Goal: Find specific page/section: Find specific page/section

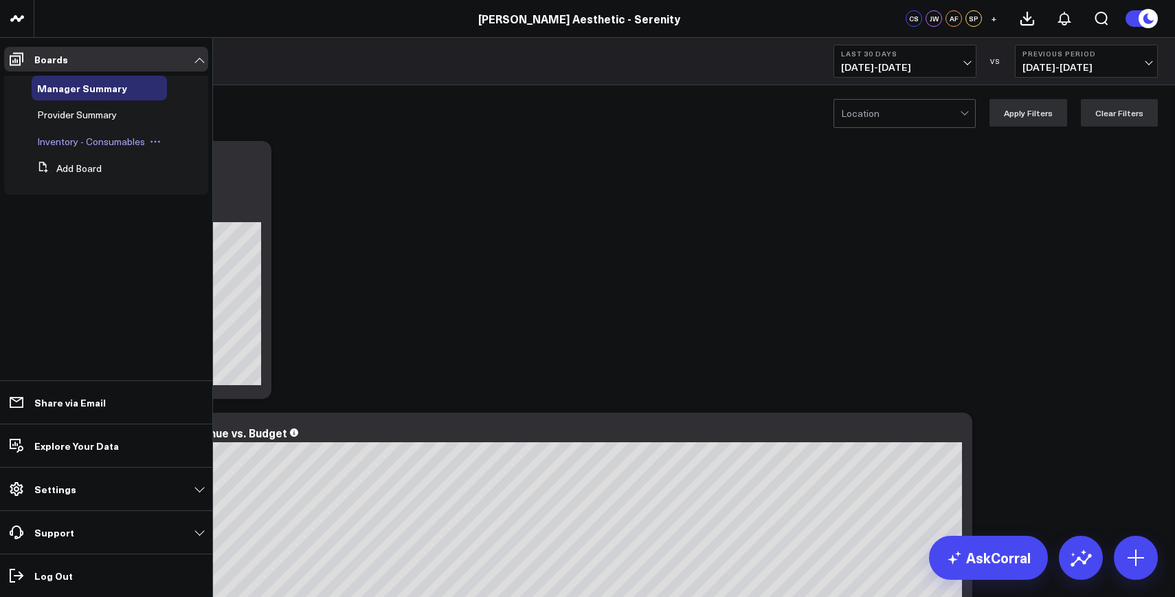
click at [62, 140] on span "Inventory - Consumables" at bounding box center [91, 141] width 108 height 13
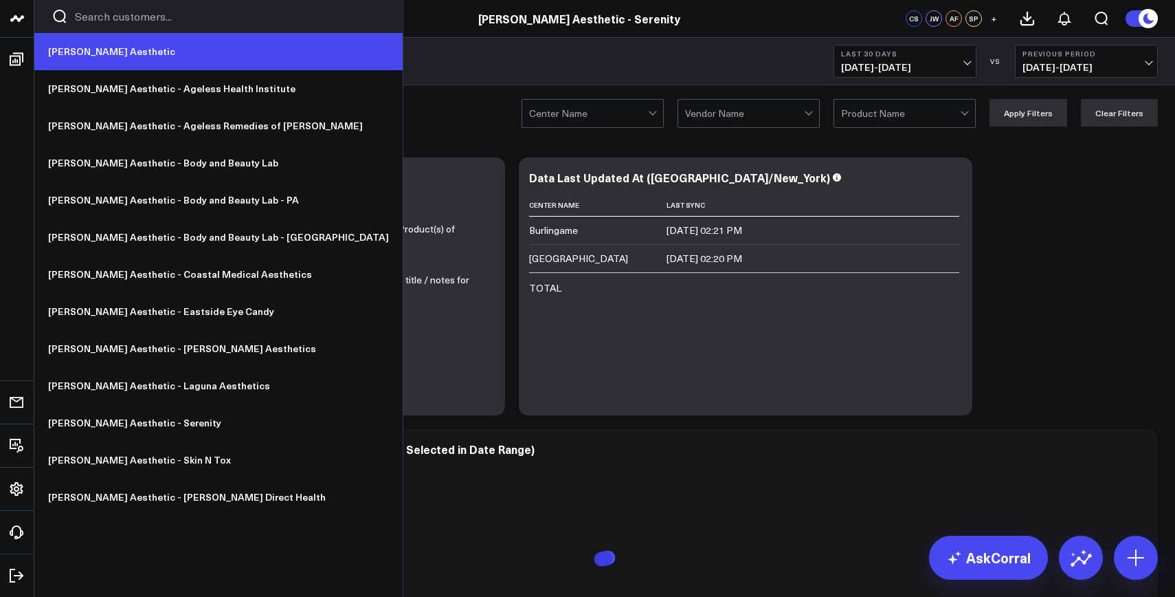
click at [53, 45] on link "[PERSON_NAME] Aesthetic" at bounding box center [218, 51] width 368 height 37
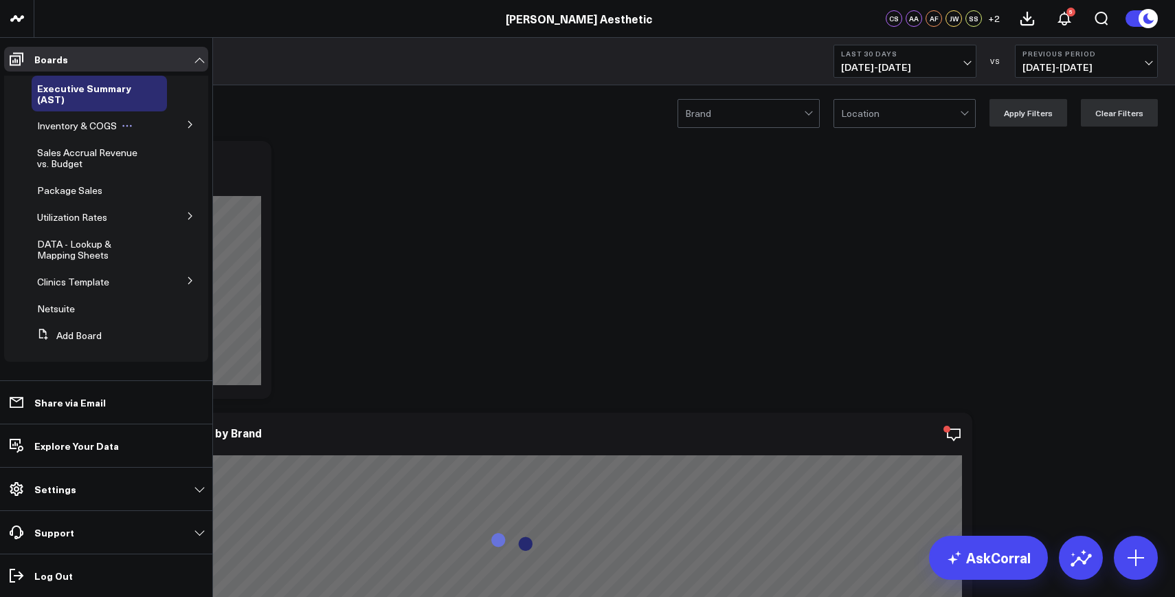
click at [74, 129] on span "Inventory & COGS" at bounding box center [77, 125] width 80 height 13
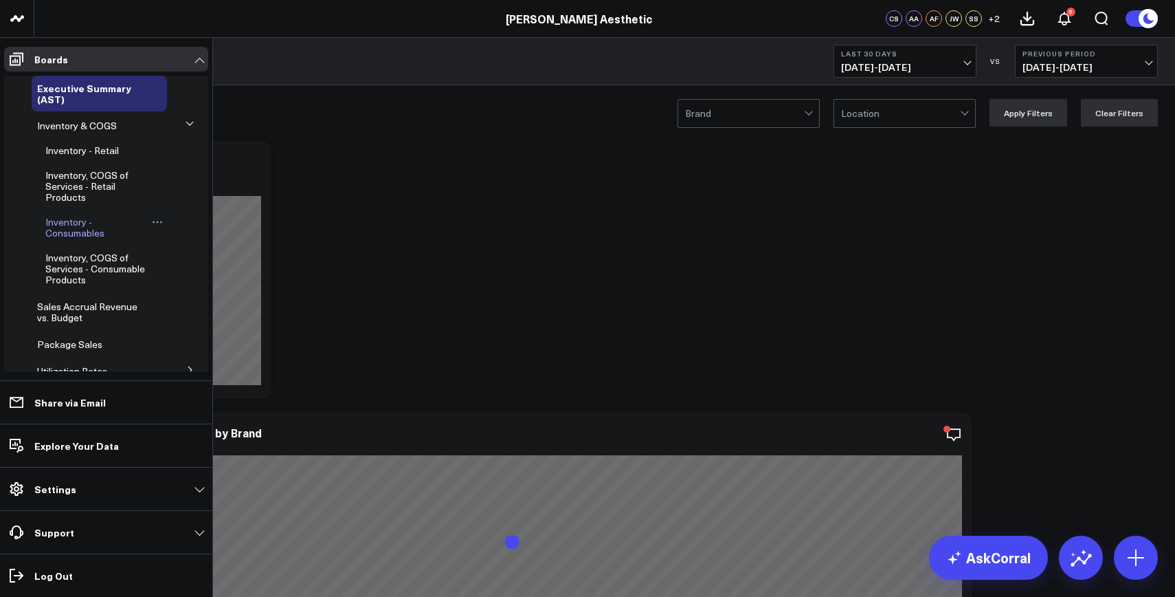
click at [69, 225] on span "Inventory - Consumables" at bounding box center [74, 227] width 59 height 24
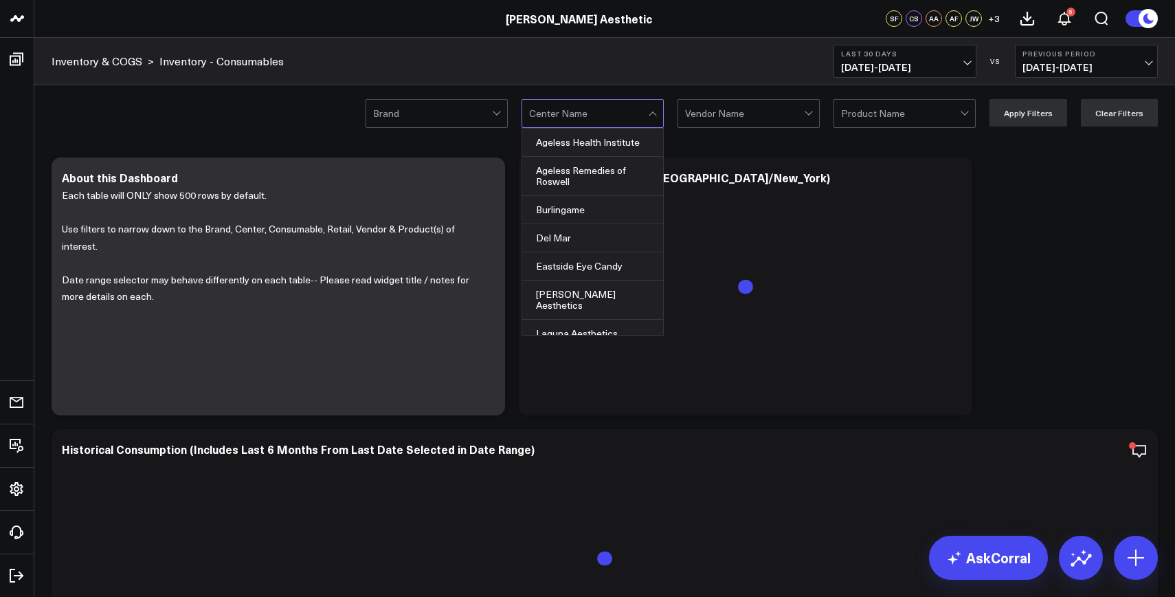
click at [575, 113] on div at bounding box center [588, 113] width 119 height 27
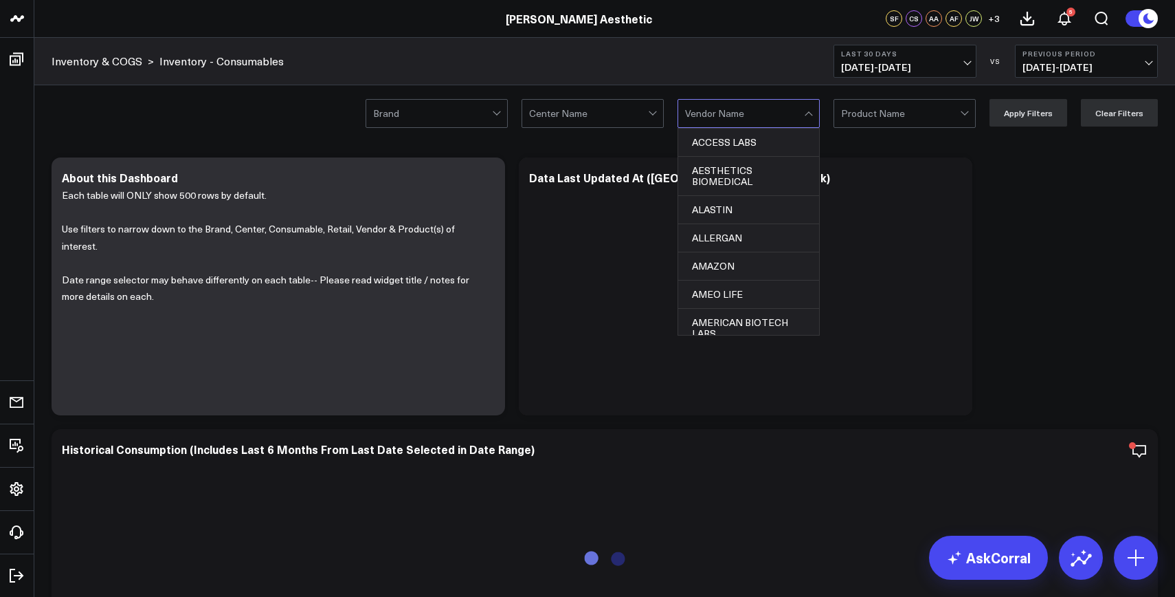
click at [702, 112] on div at bounding box center [744, 113] width 119 height 27
click at [875, 116] on div at bounding box center [900, 113] width 119 height 27
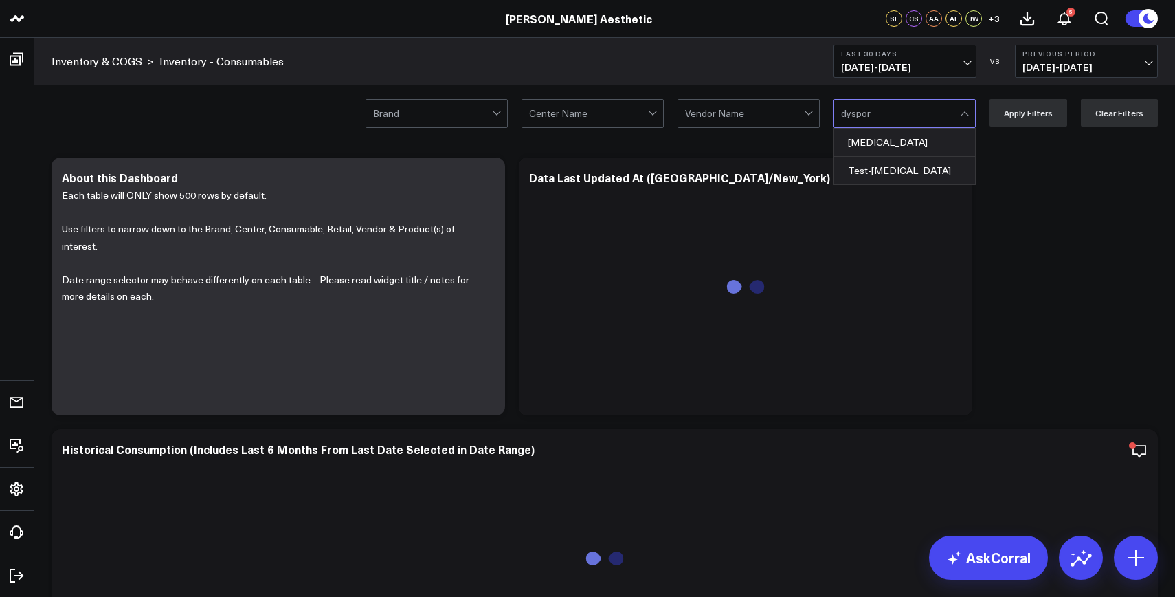
type input "[MEDICAL_DATA]"
click at [876, 144] on div "[MEDICAL_DATA]" at bounding box center [904, 143] width 141 height 28
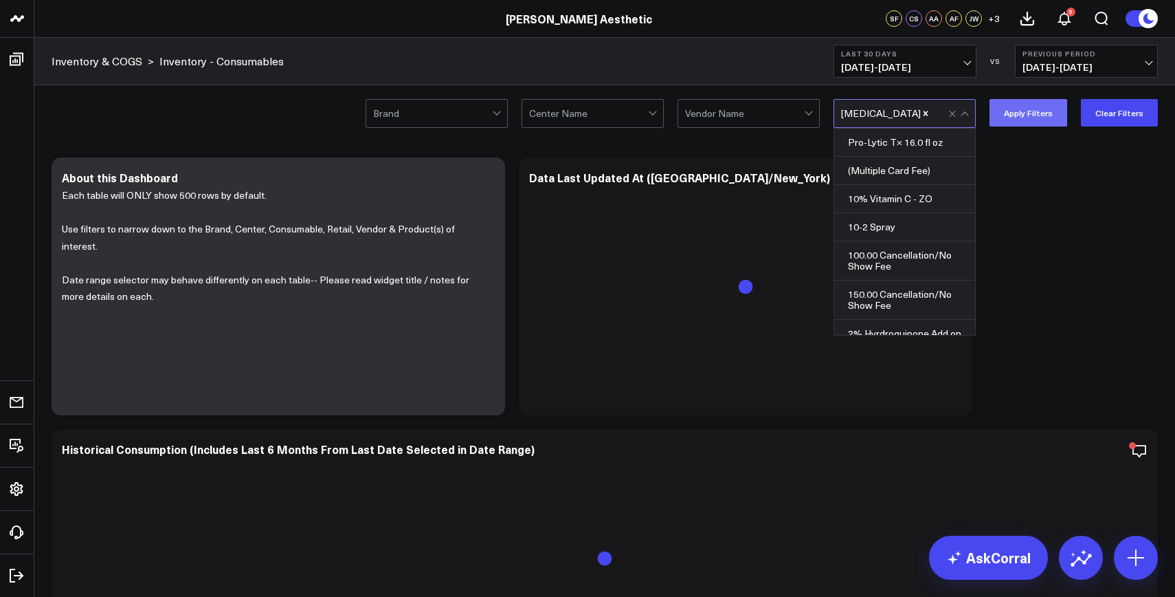
click at [1035, 111] on button "Apply Filters" at bounding box center [1029, 112] width 78 height 27
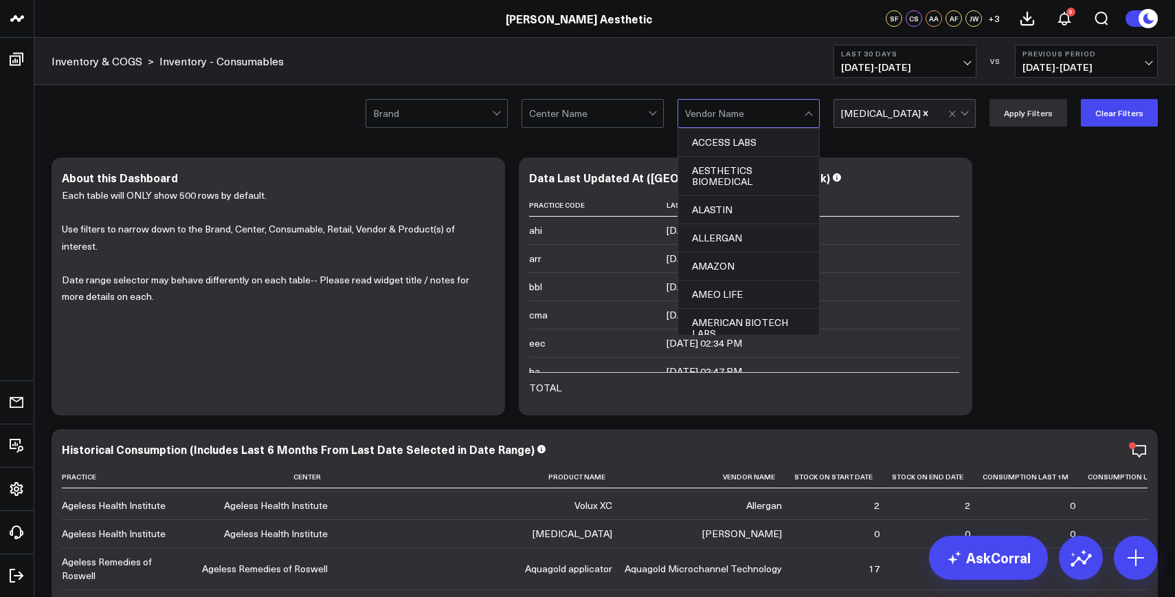
click at [761, 109] on div at bounding box center [744, 113] width 119 height 27
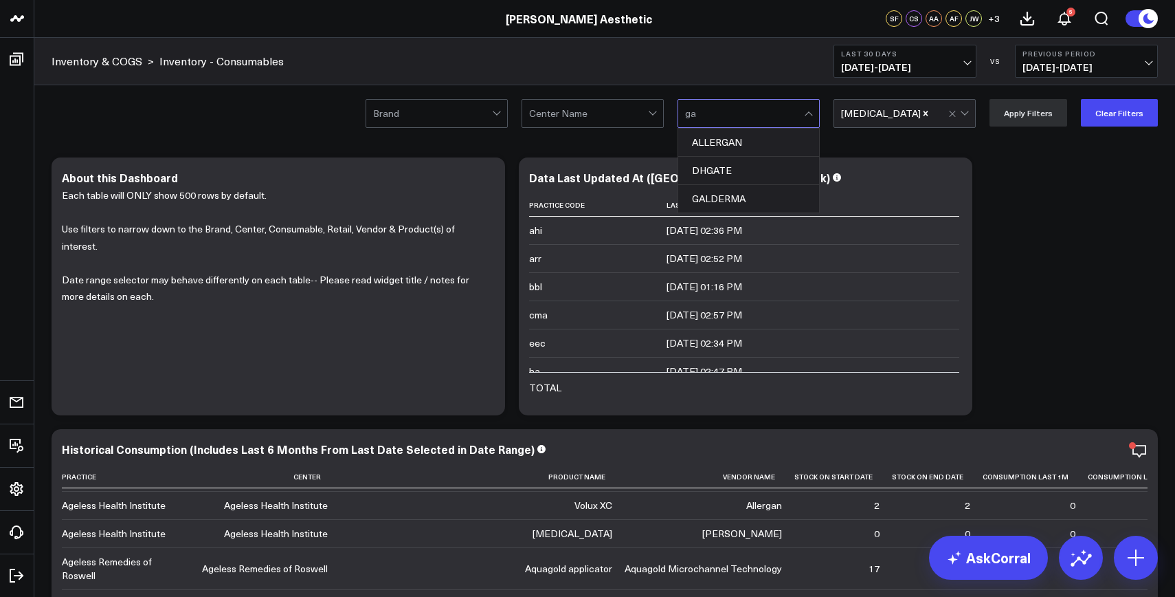
type input "gal"
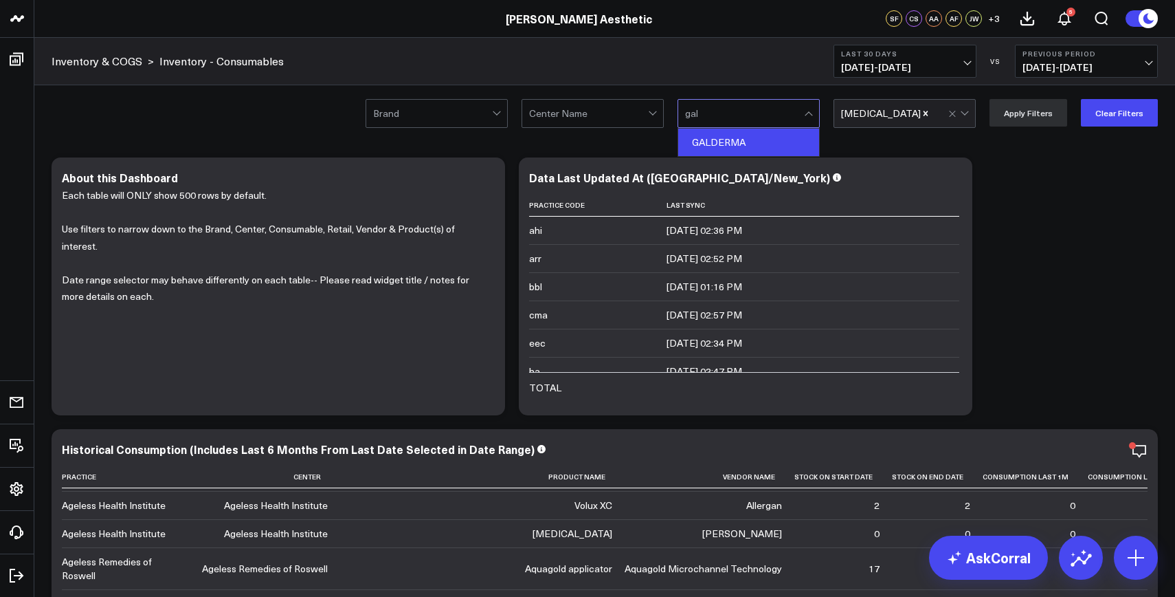
click at [767, 137] on div "GALDERMA" at bounding box center [748, 142] width 141 height 27
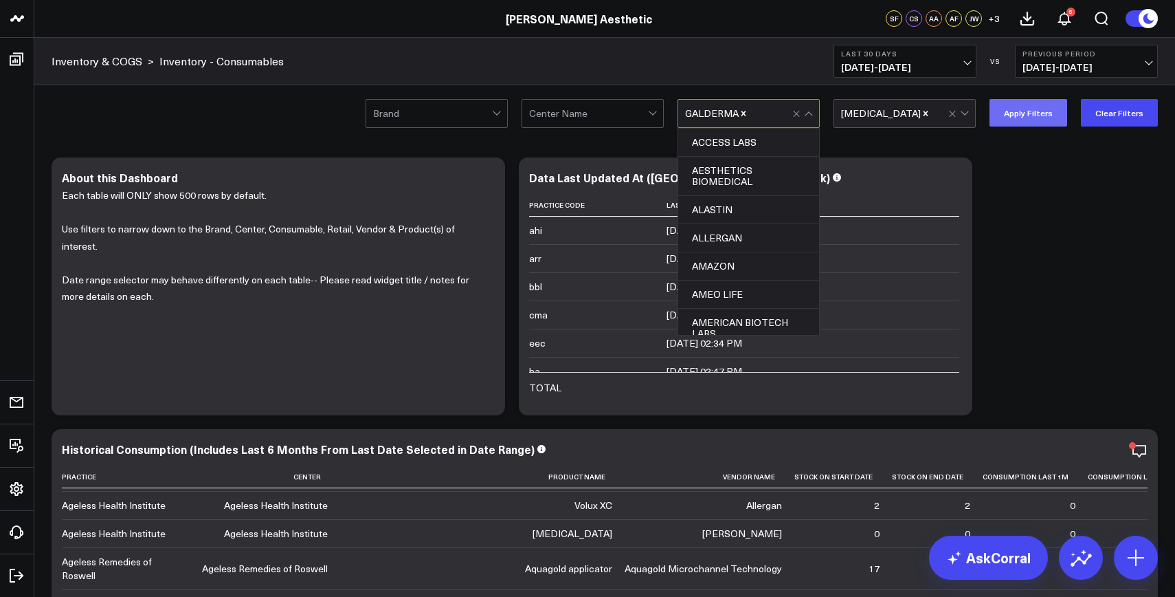
click at [1047, 118] on button "Apply Filters" at bounding box center [1029, 112] width 78 height 27
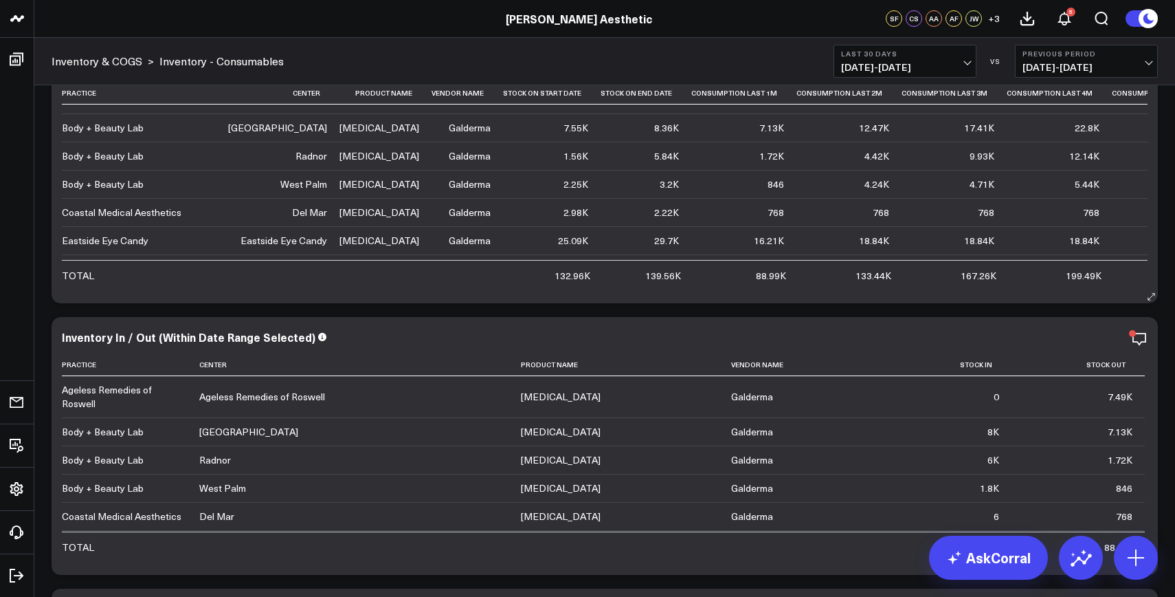
scroll to position [29, 1]
